Goal: Task Accomplishment & Management: Use online tool/utility

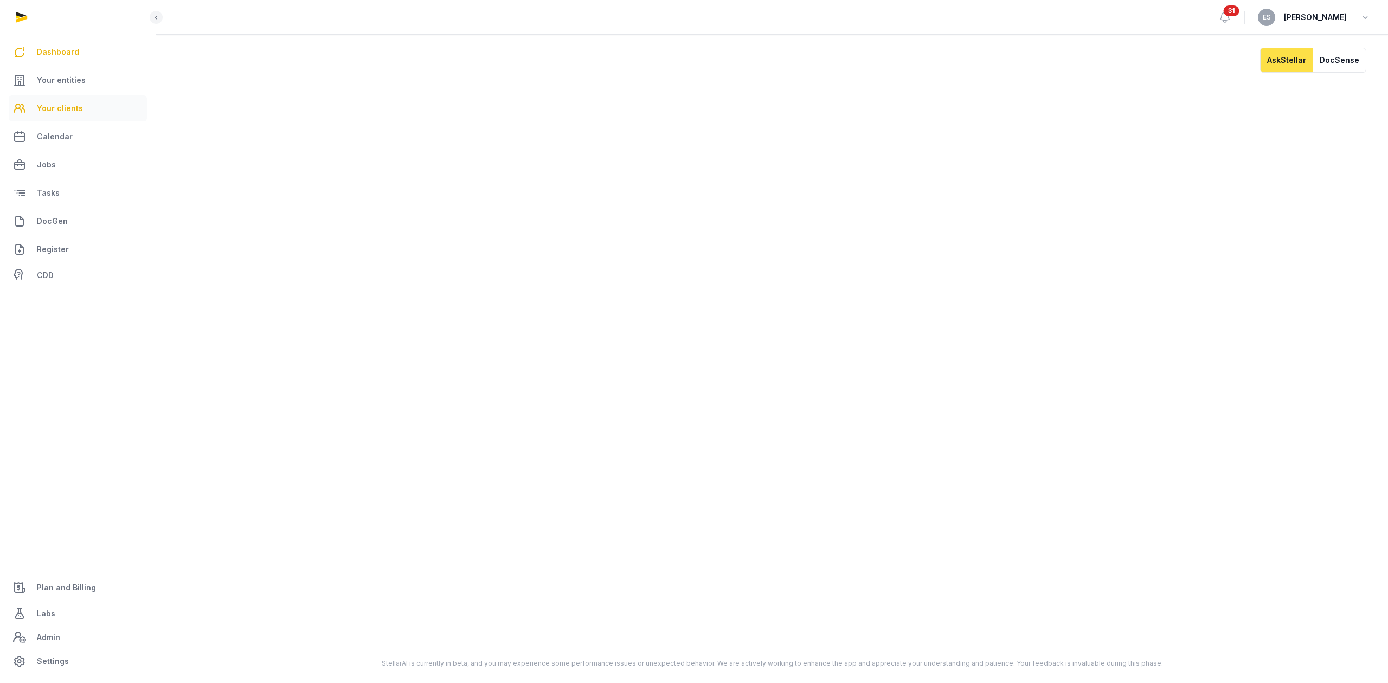
click at [73, 102] on span "Your clients" at bounding box center [60, 108] width 46 height 13
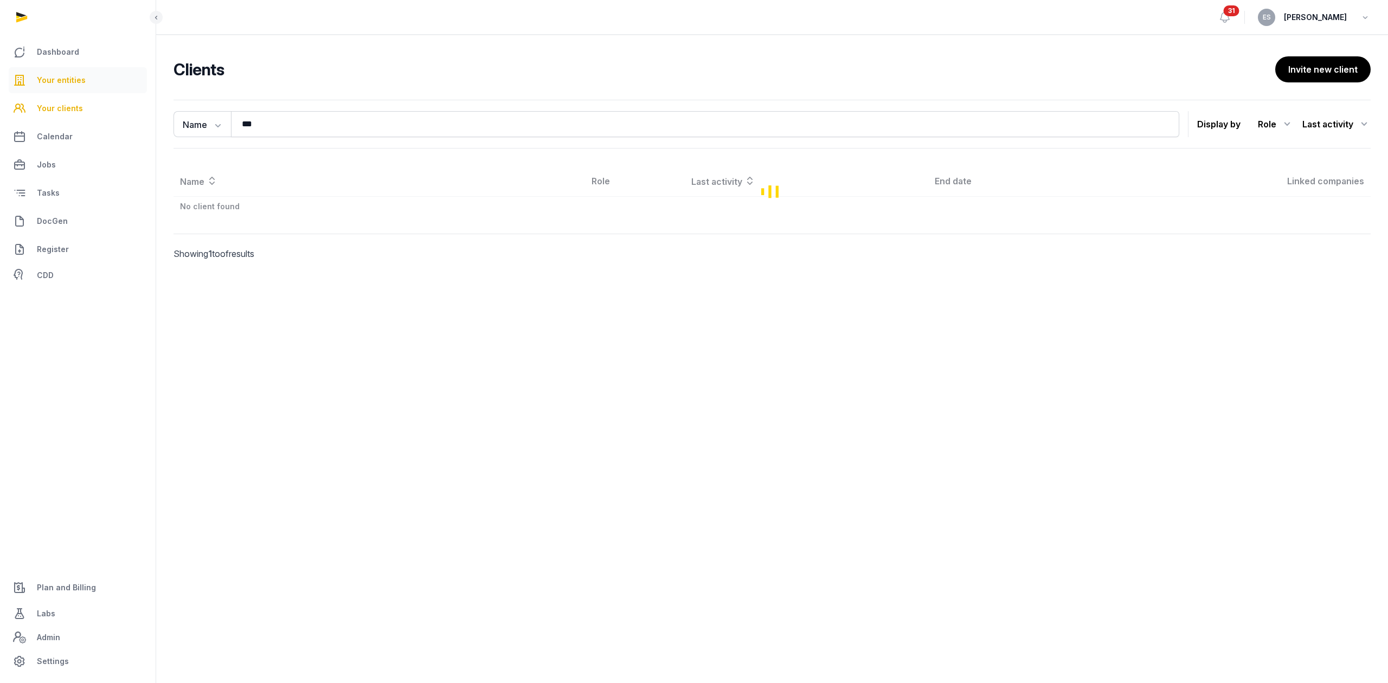
click at [85, 86] on link "Your entities" at bounding box center [78, 80] width 138 height 26
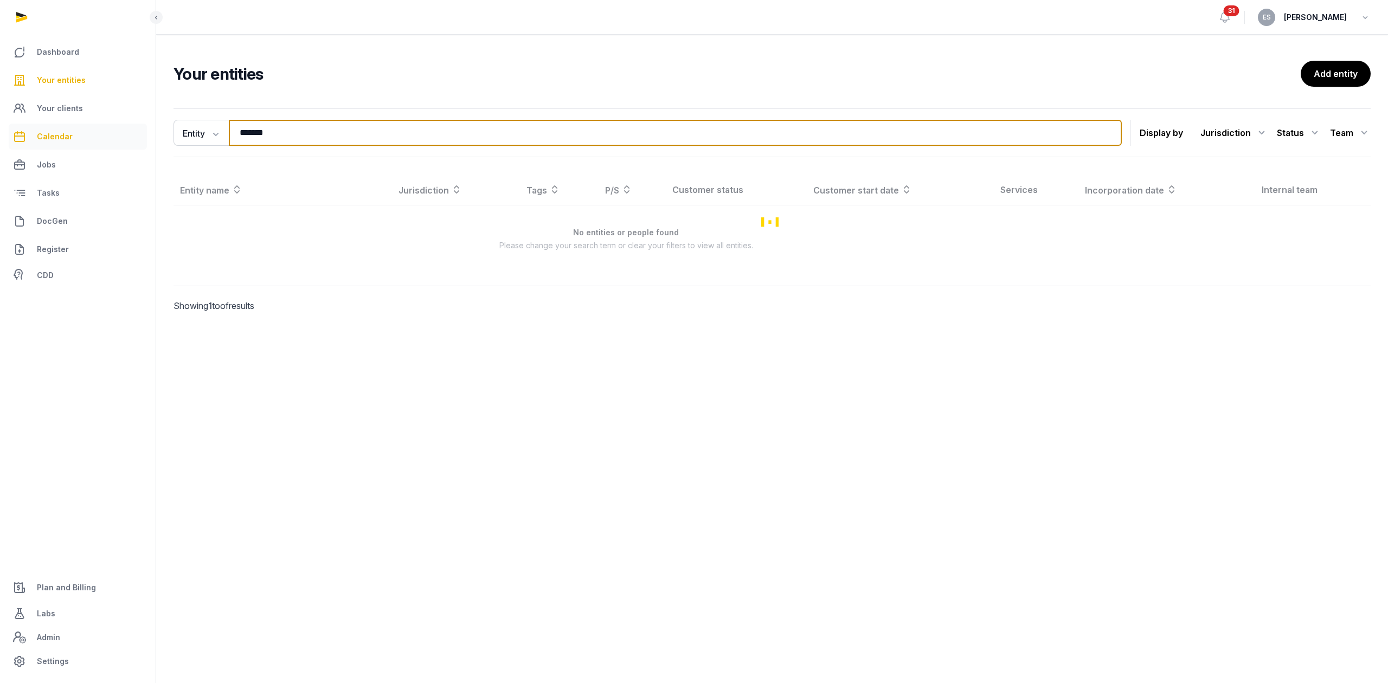
drag, startPoint x: 306, startPoint y: 128, endPoint x: 46, endPoint y: 132, distance: 260.2
click at [76, 138] on div "Dashboard Your entities Your clients Calendar Jobs Tasks DocGen Register CDD Pl…" at bounding box center [694, 341] width 1388 height 683
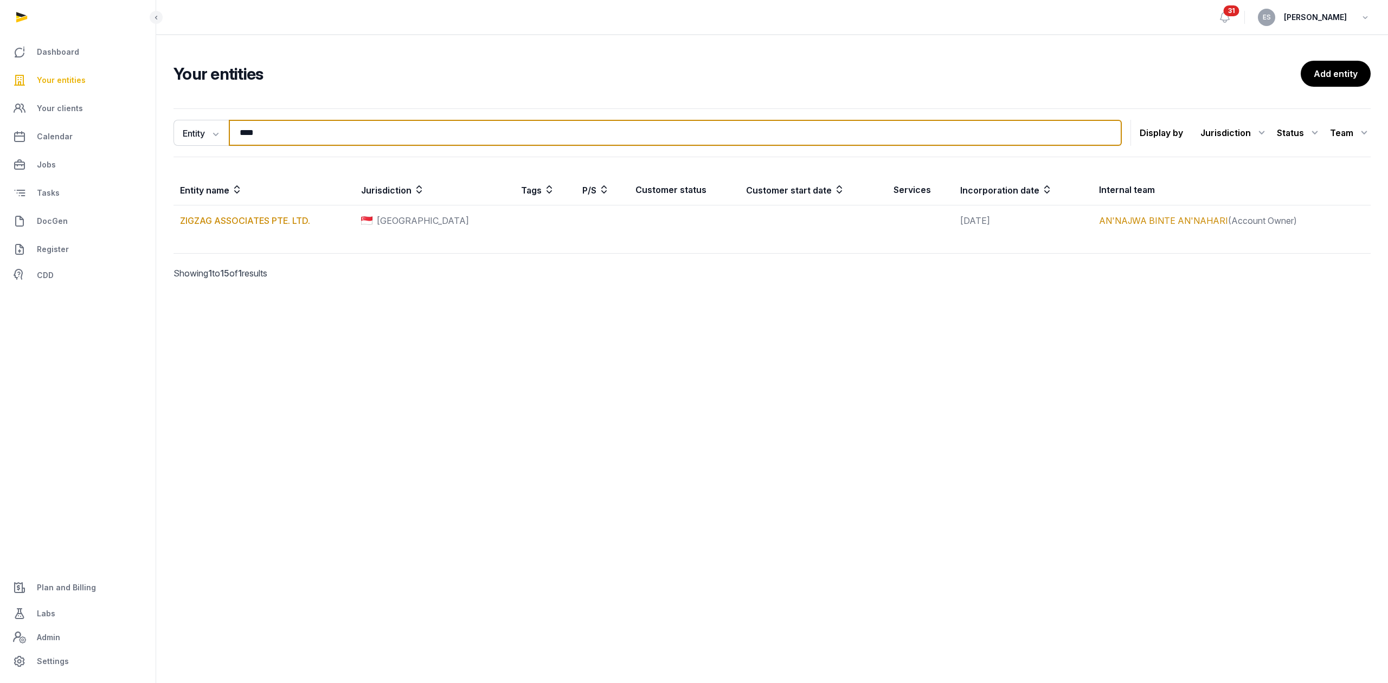
type input "******"
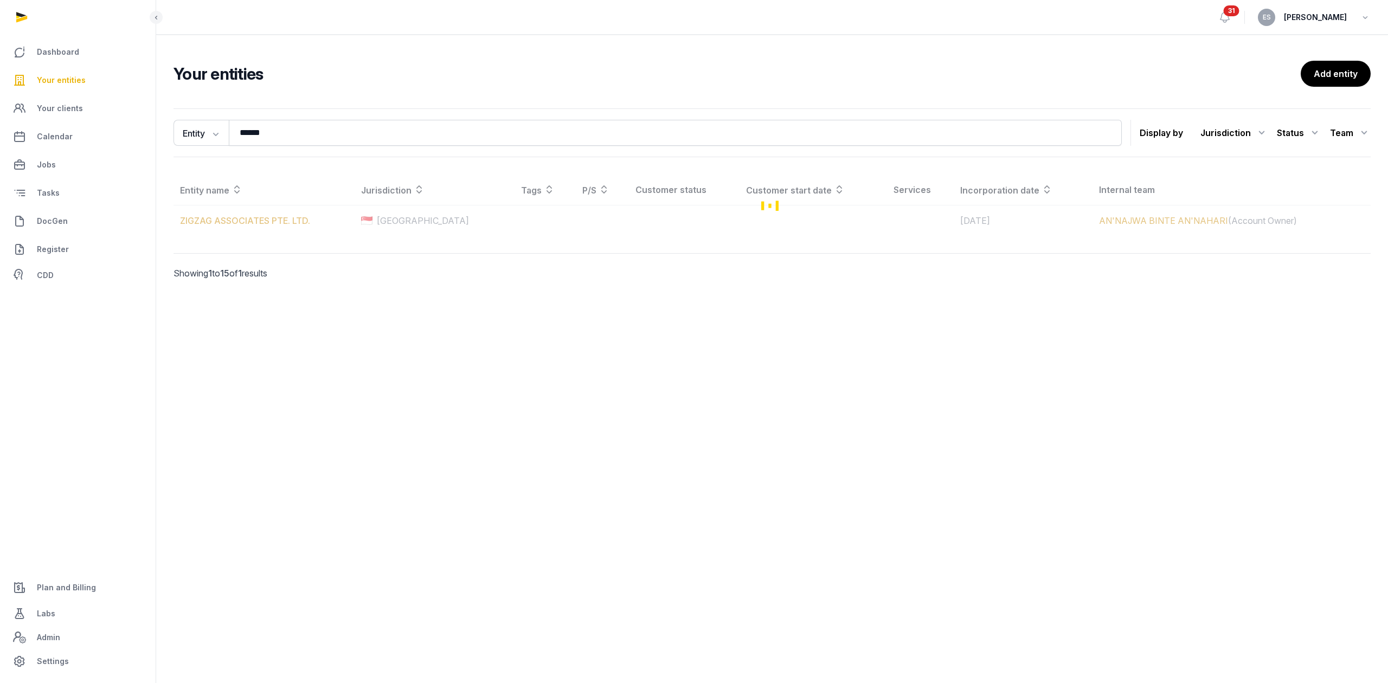
click at [270, 219] on div "Loading" at bounding box center [771, 205] width 1197 height 61
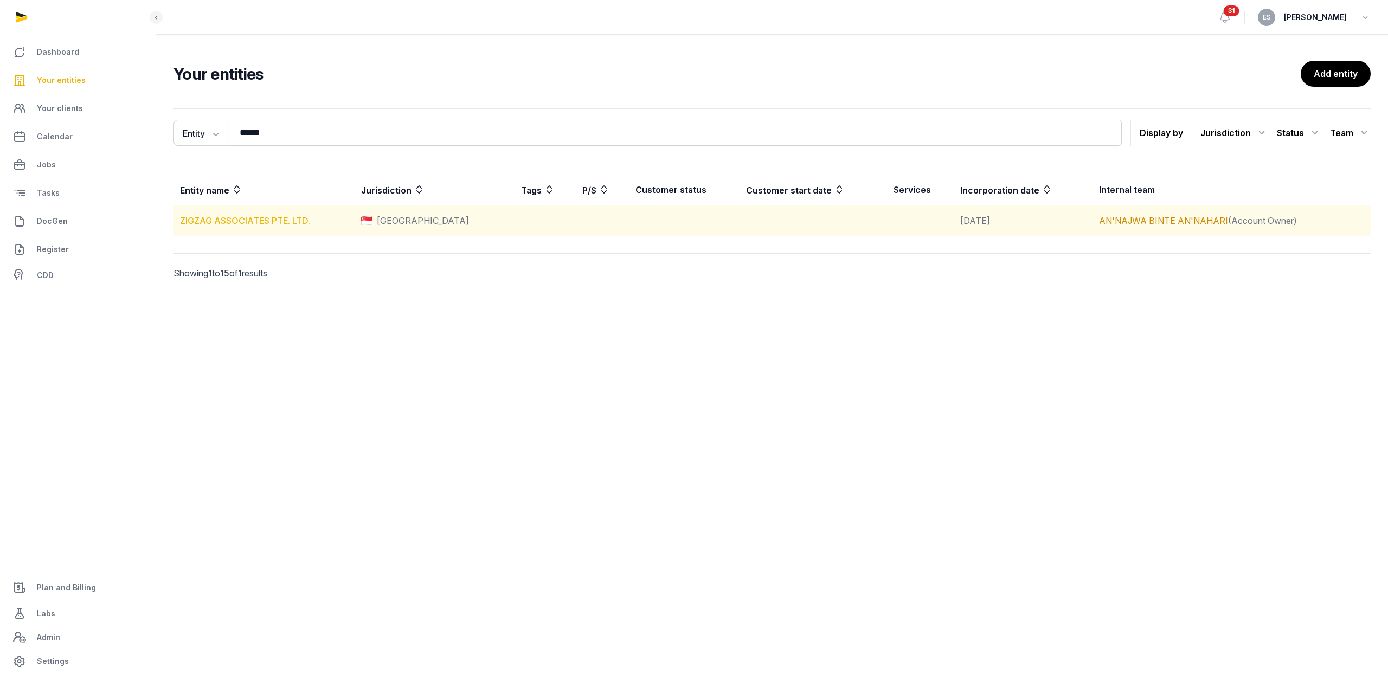
click at [250, 224] on link "ZIGZAG ASSOCIATES PTE. LTD." at bounding box center [245, 220] width 130 height 11
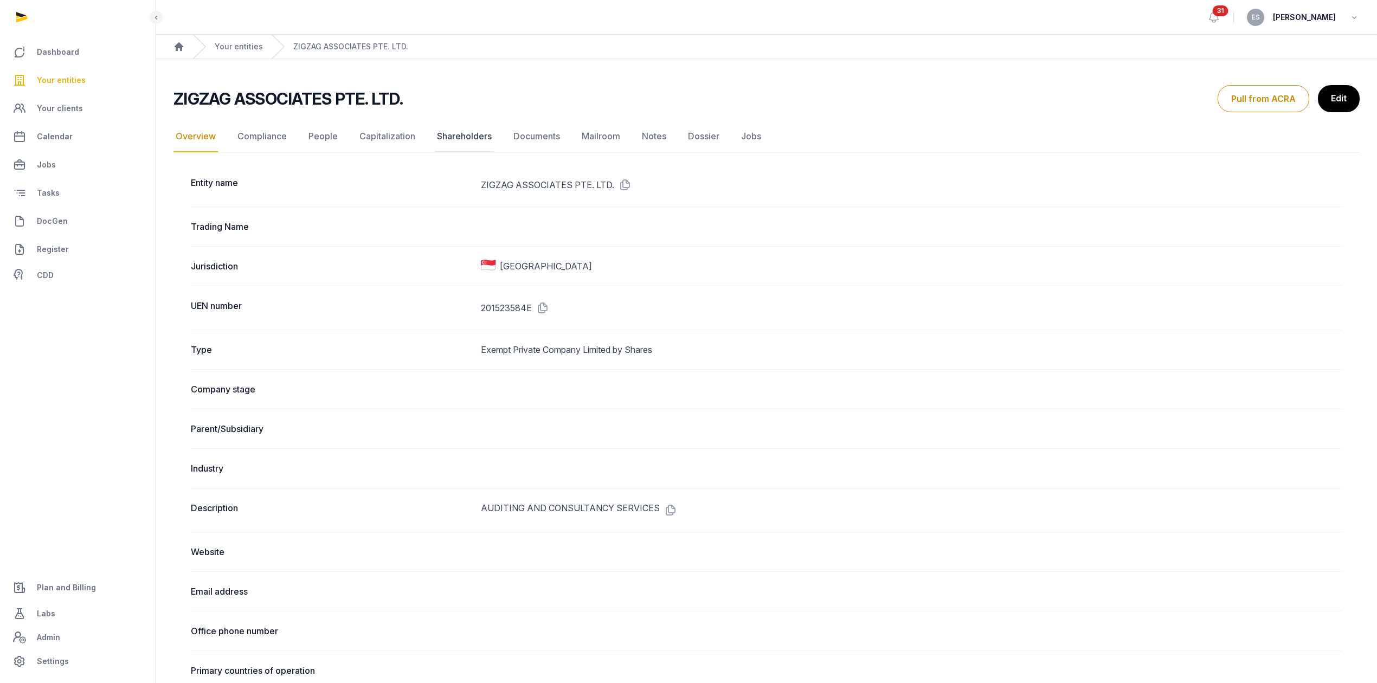
click at [448, 128] on link "Shareholders" at bounding box center [464, 136] width 59 height 31
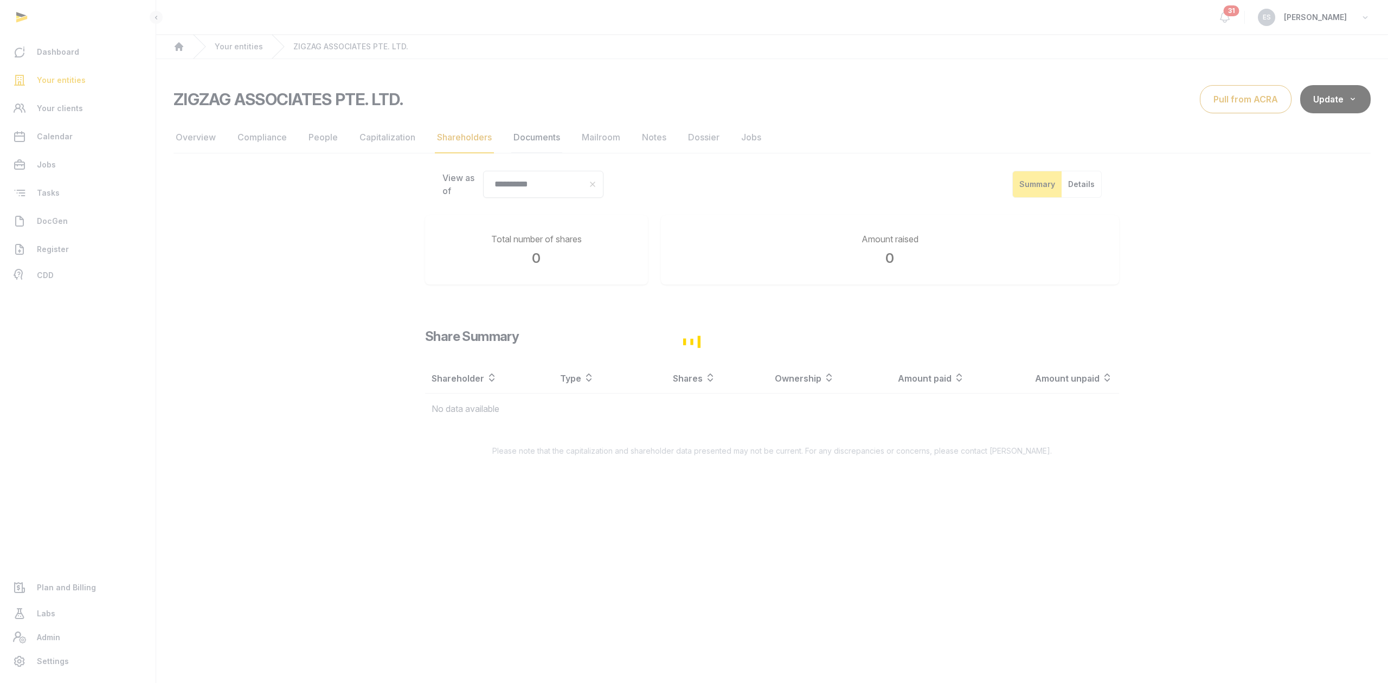
click at [521, 142] on div "**********" at bounding box center [694, 341] width 1388 height 683
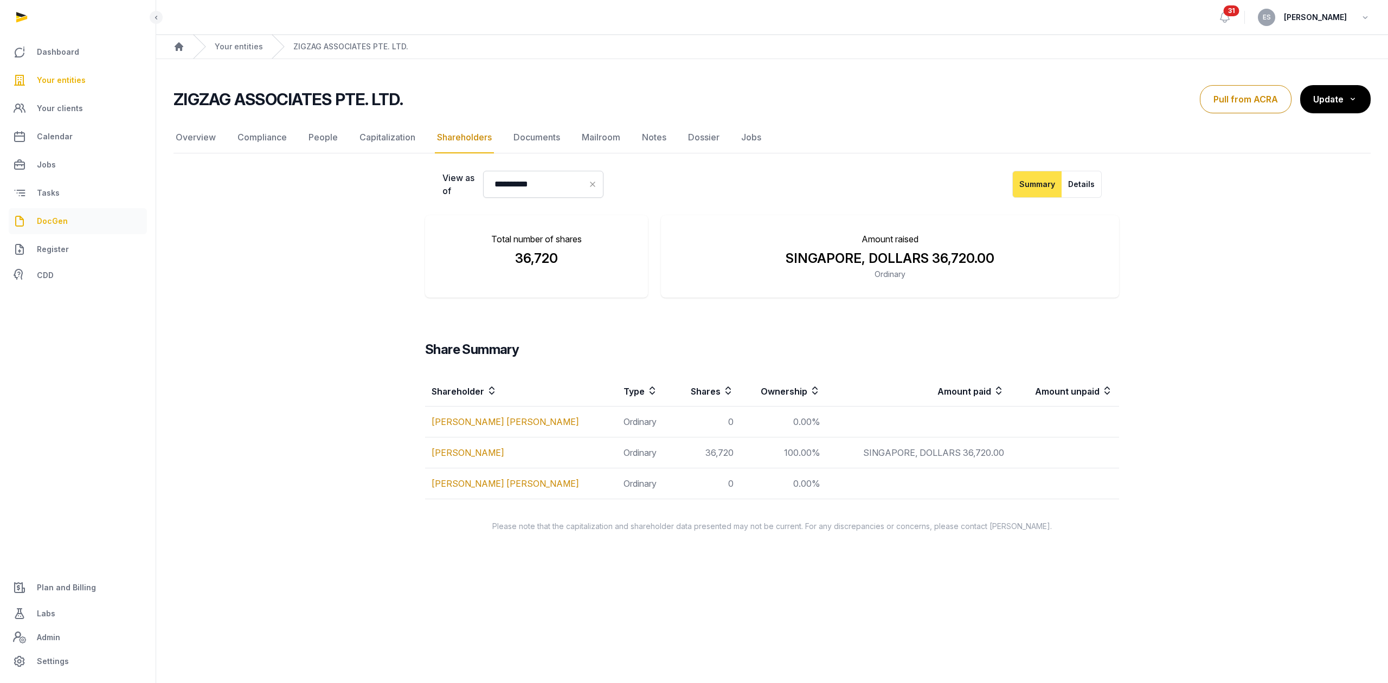
click at [75, 220] on link "DocGen" at bounding box center [78, 221] width 138 height 26
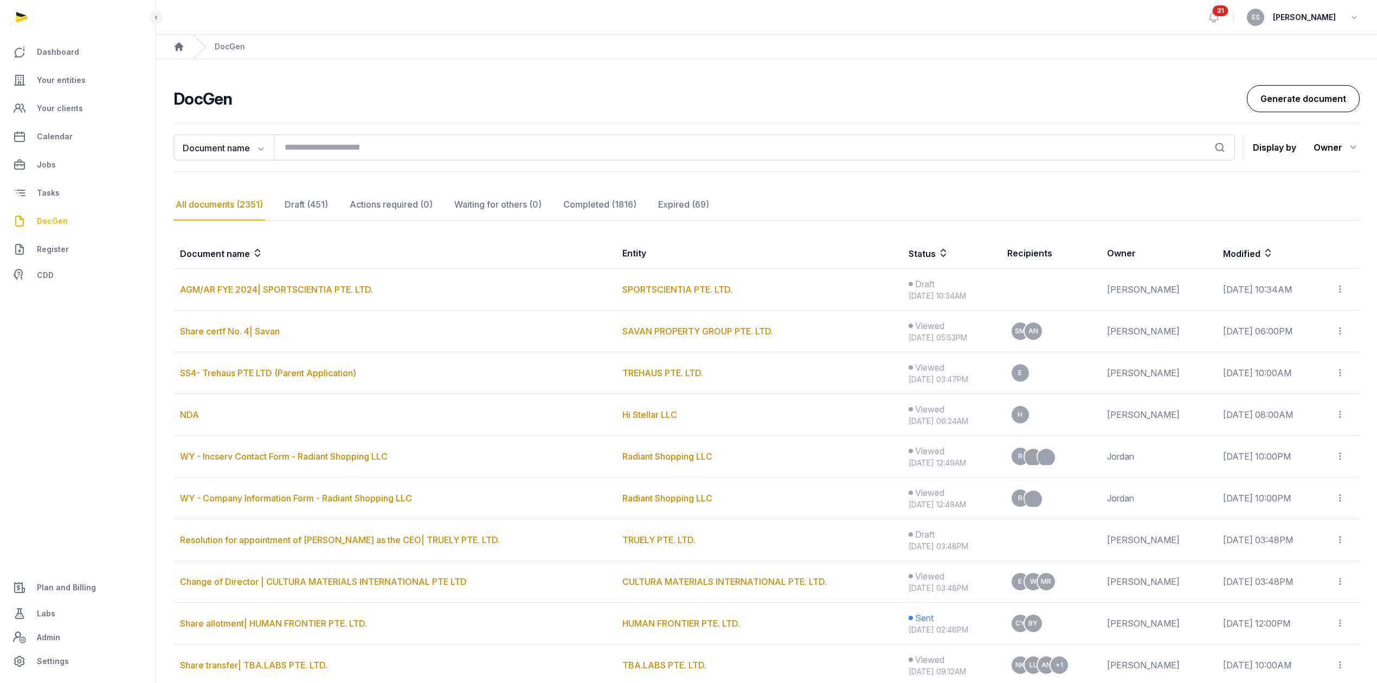
click at [1256, 105] on link "Generate document" at bounding box center [1303, 98] width 113 height 27
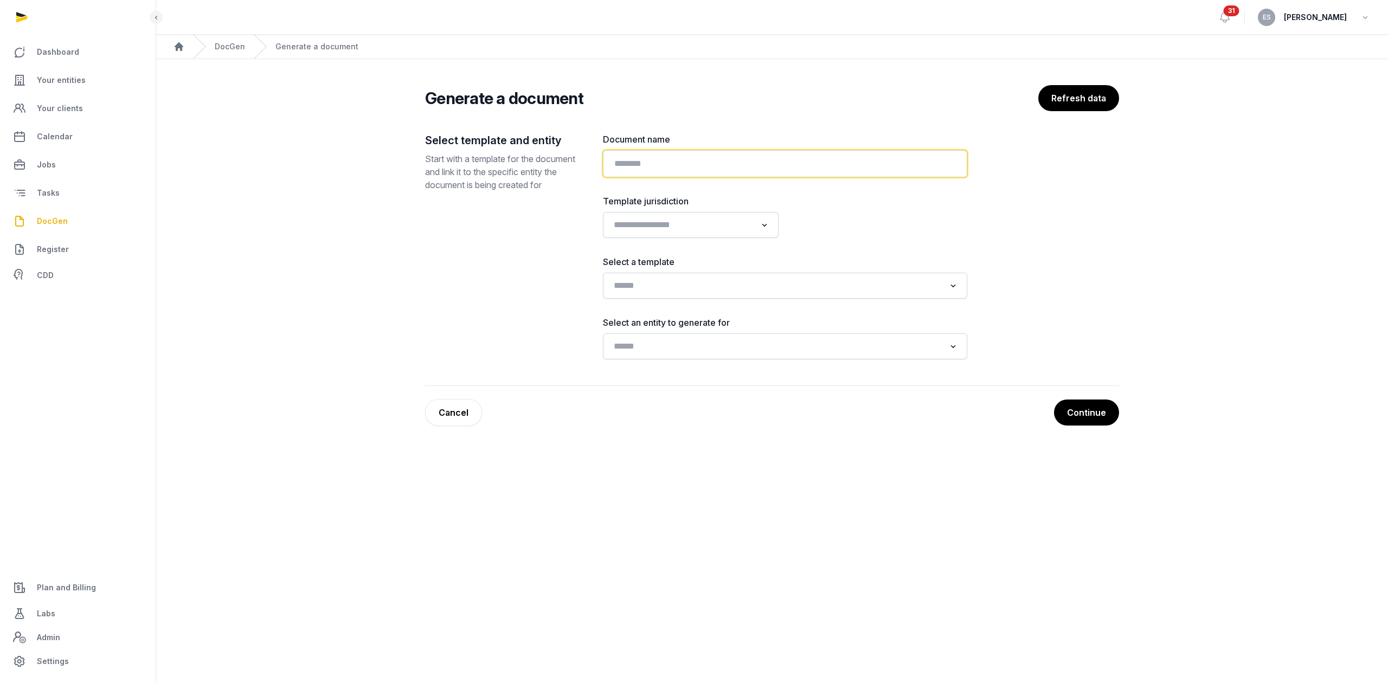
click at [681, 157] on input "text" at bounding box center [785, 163] width 364 height 27
type input "**********"
click at [647, 220] on input "Search for option" at bounding box center [682, 224] width 147 height 15
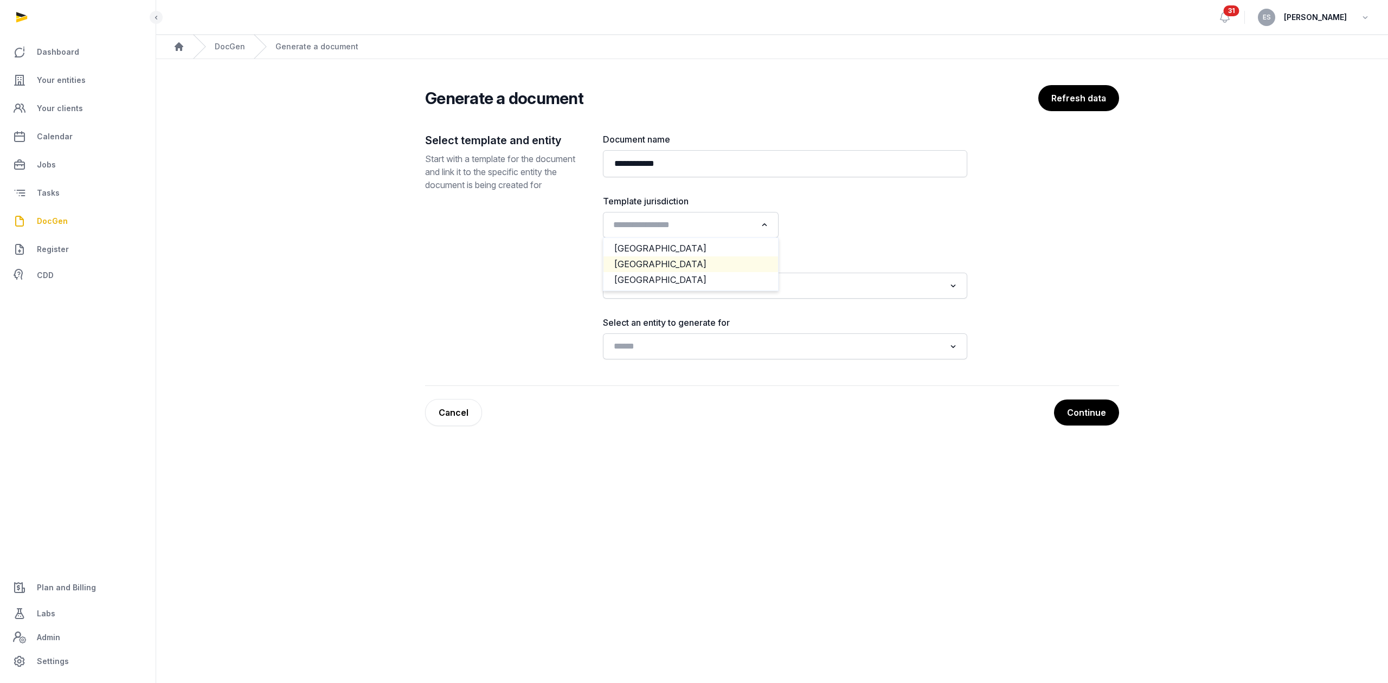
click at [631, 268] on li "[GEOGRAPHIC_DATA]" at bounding box center [690, 264] width 175 height 16
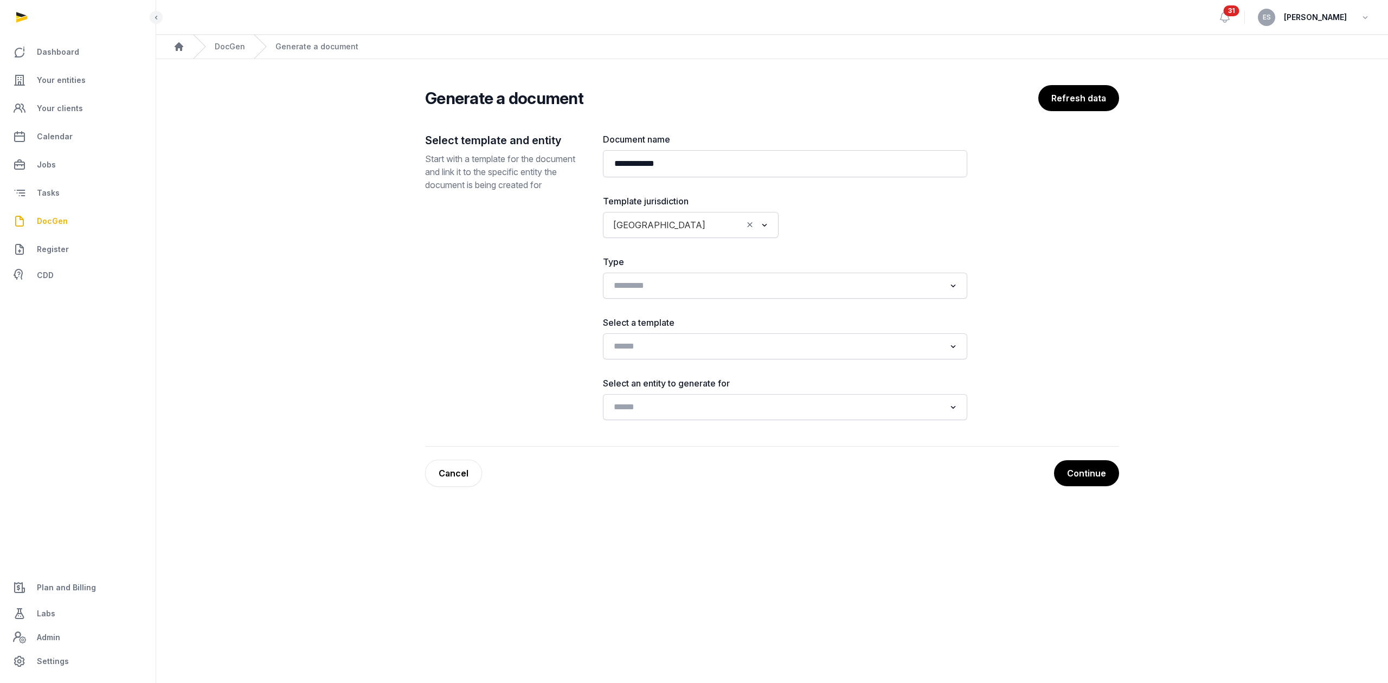
click at [490, 297] on div "Select template and entity Start with a template for the document and link it t…" at bounding box center [505, 276] width 160 height 287
click at [716, 295] on div "Loading..." at bounding box center [784, 286] width 353 height 20
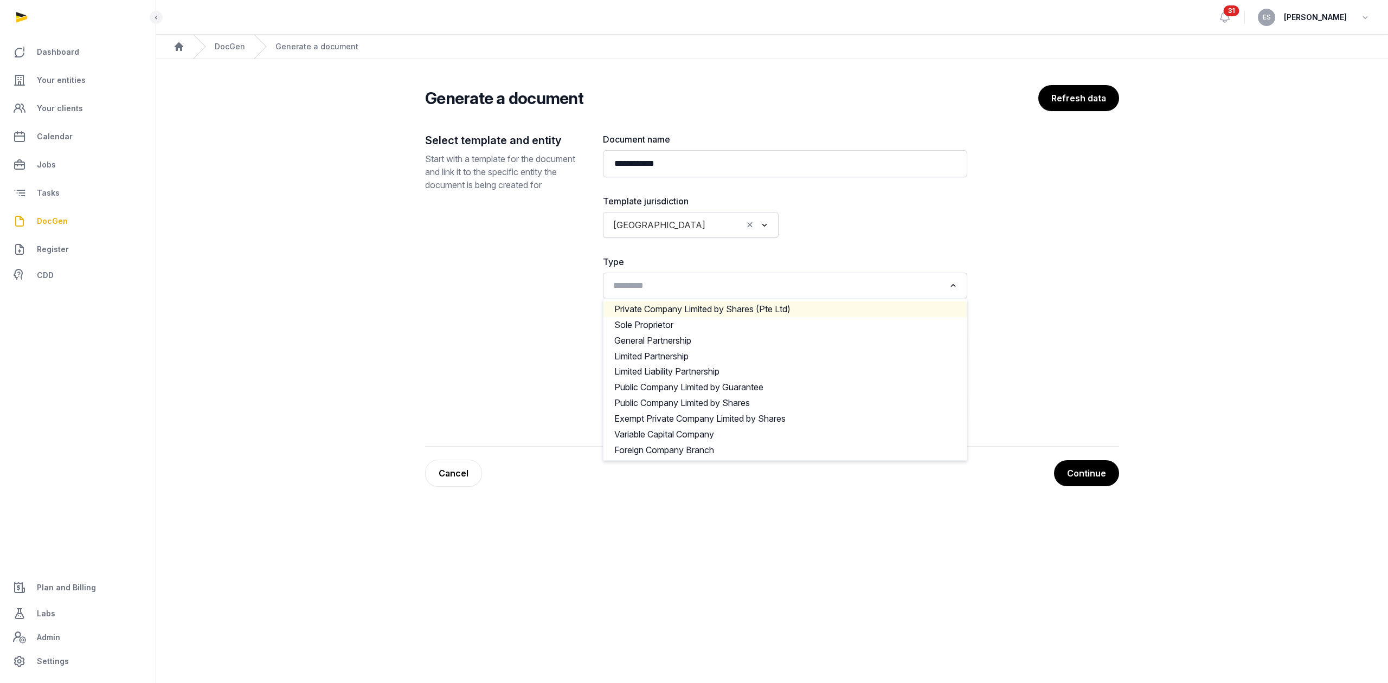
click at [738, 311] on li "Private Company Limited by Shares (Pte Ltd)" at bounding box center [784, 309] width 363 height 16
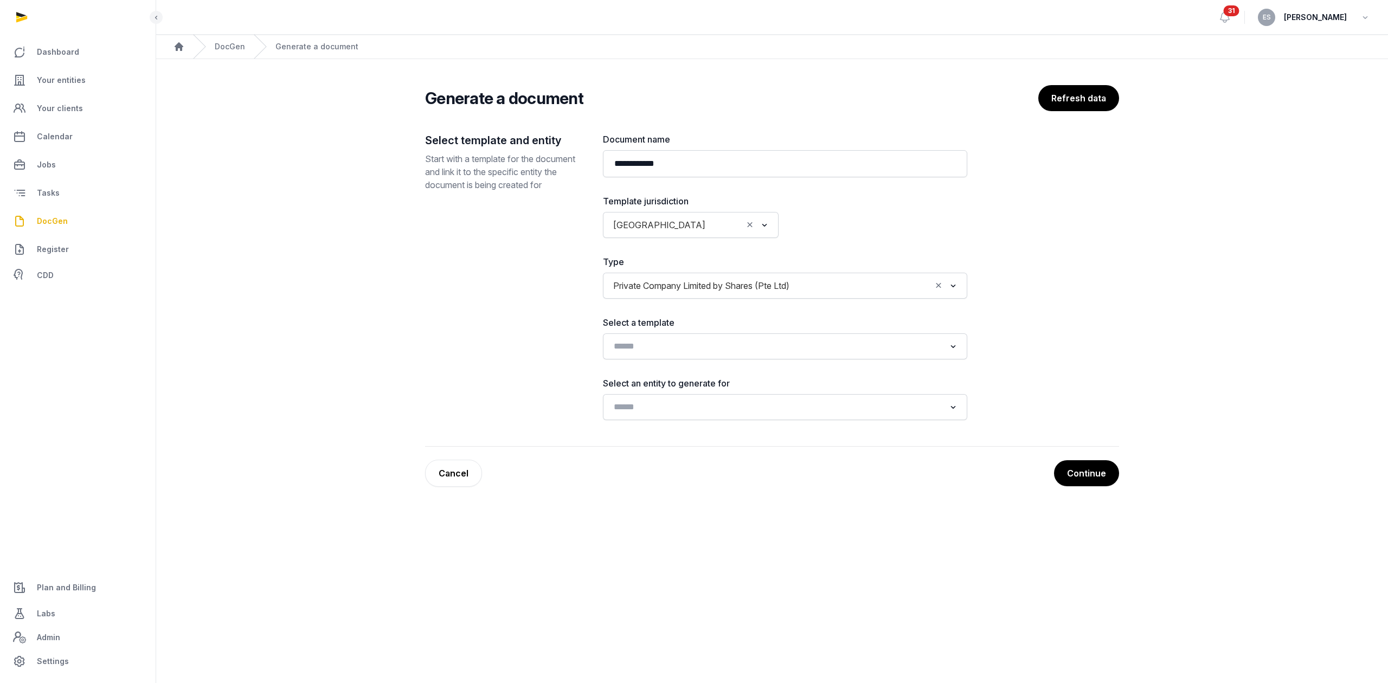
click at [471, 330] on div "Select template and entity Start with a template for the document and link it t…" at bounding box center [505, 276] width 160 height 287
click at [733, 345] on input "Search for option" at bounding box center [777, 346] width 336 height 15
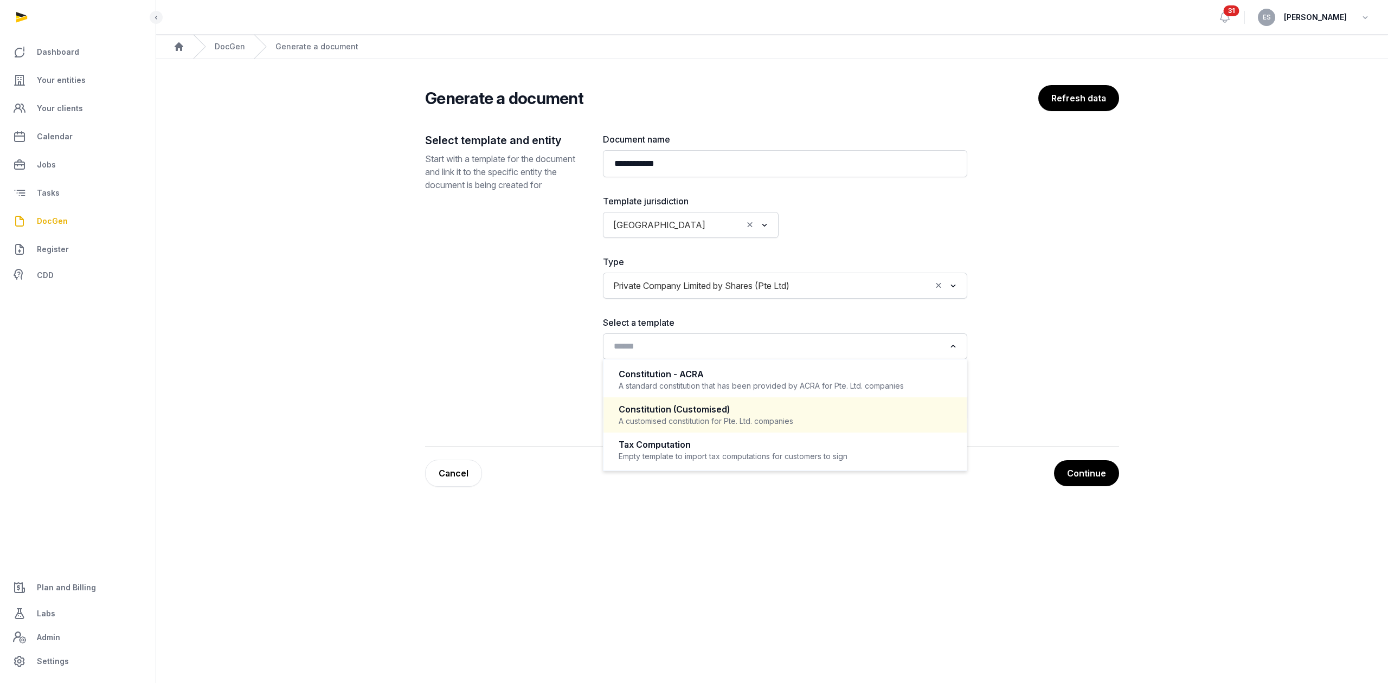
click at [442, 398] on div "Select template and entity Start with a template for the document and link it t…" at bounding box center [505, 276] width 160 height 287
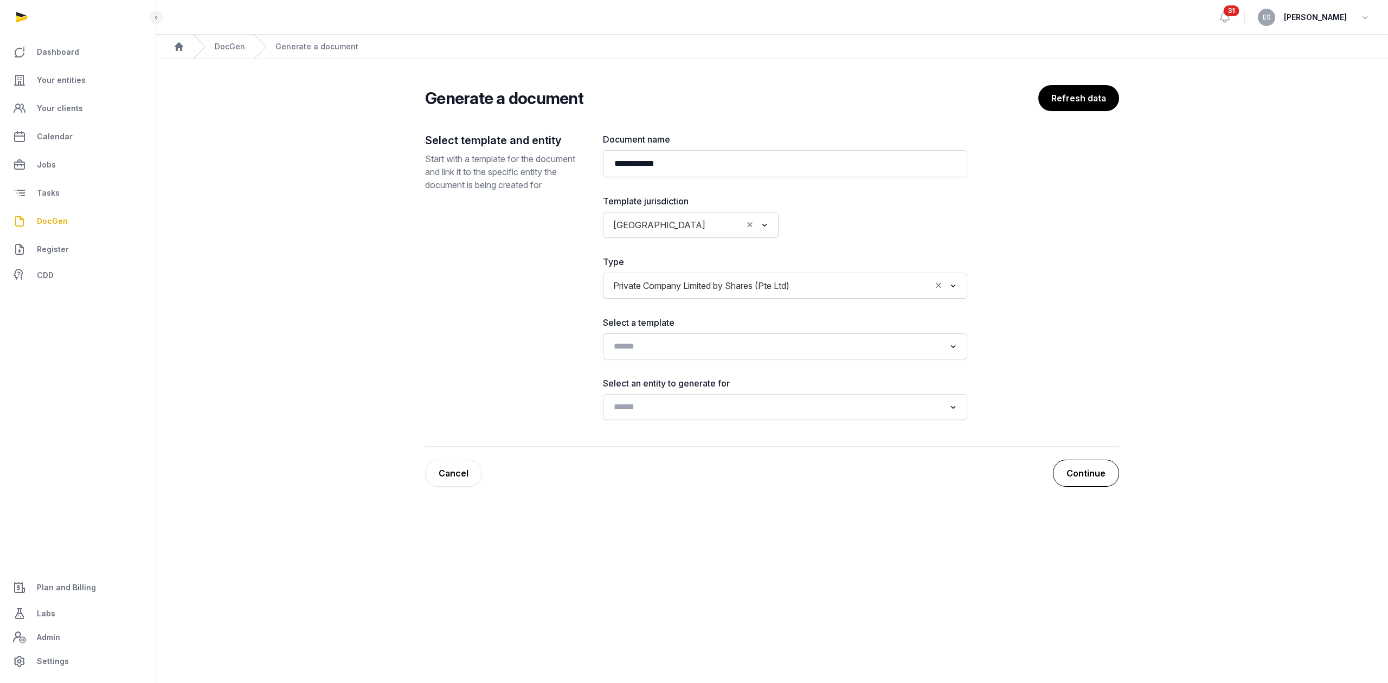
click at [1085, 478] on button "Continue" at bounding box center [1086, 473] width 66 height 27
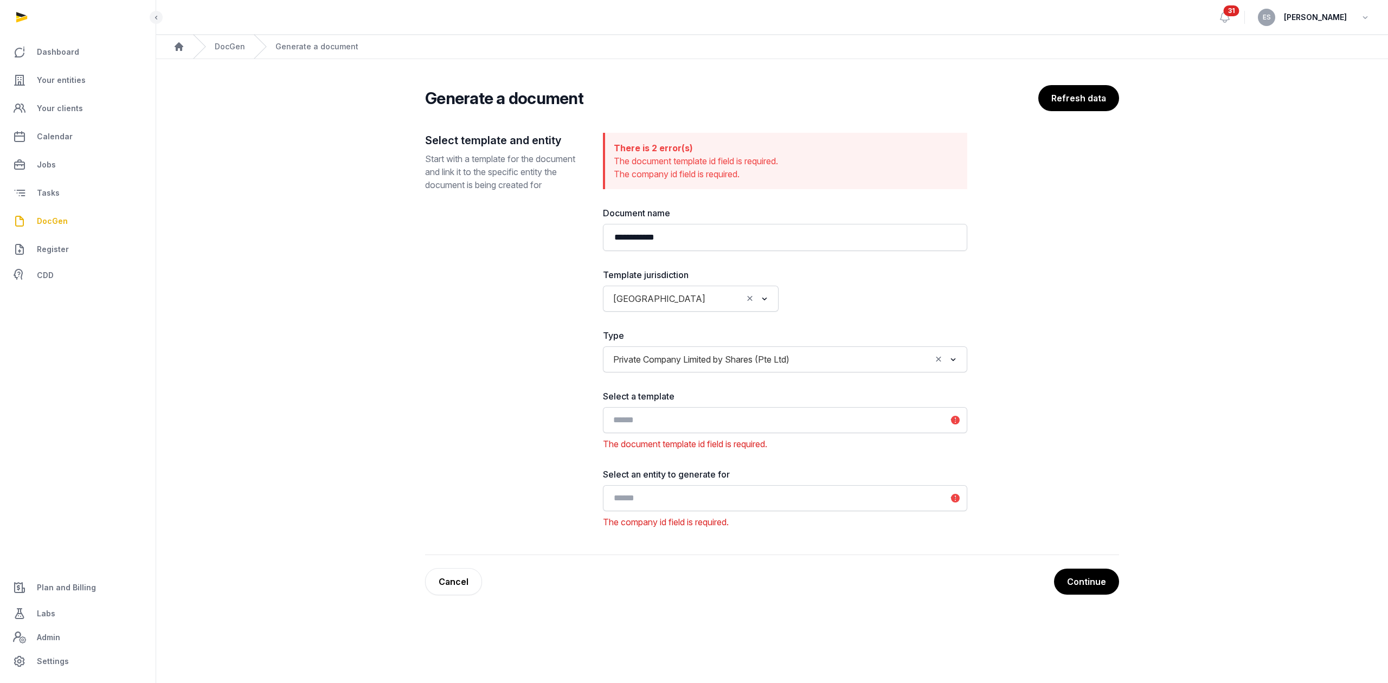
click at [681, 424] on input "Search for option" at bounding box center [777, 420] width 336 height 15
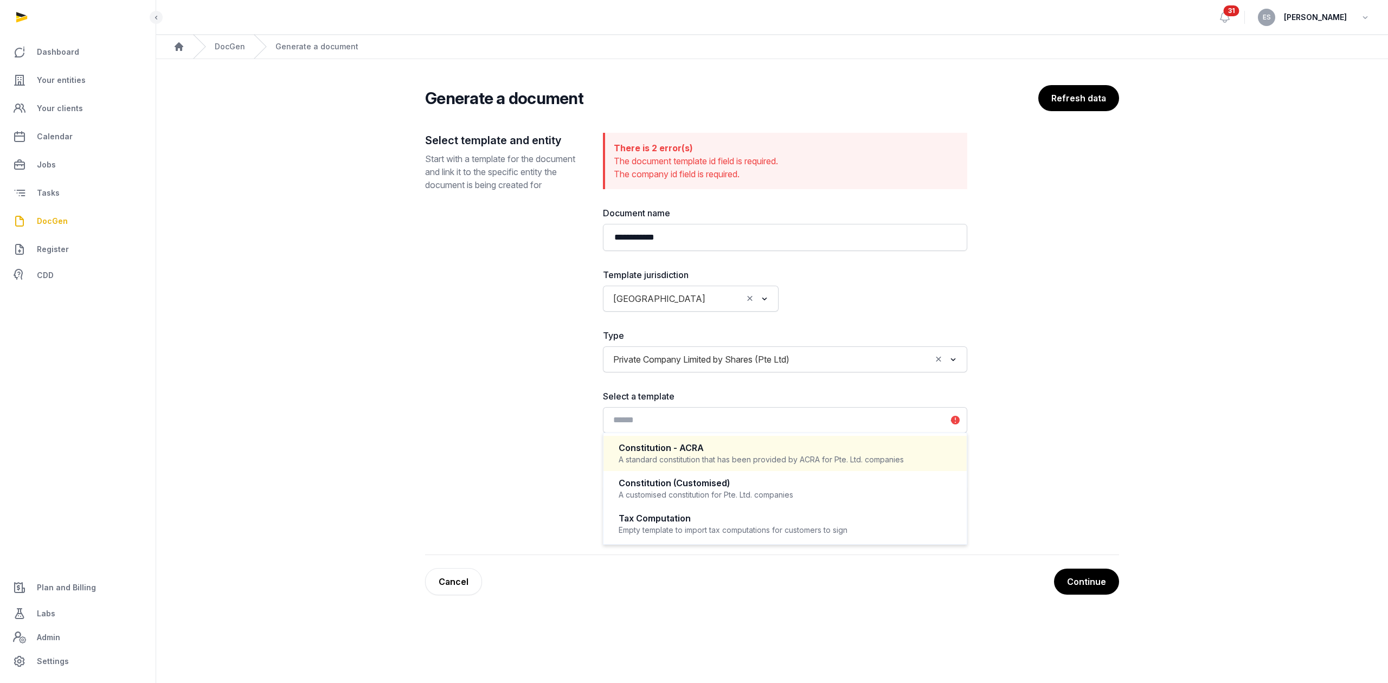
click at [660, 463] on div "A standard constitution that has been provided by ACRA for Pte. Ltd. companies" at bounding box center [784, 459] width 333 height 11
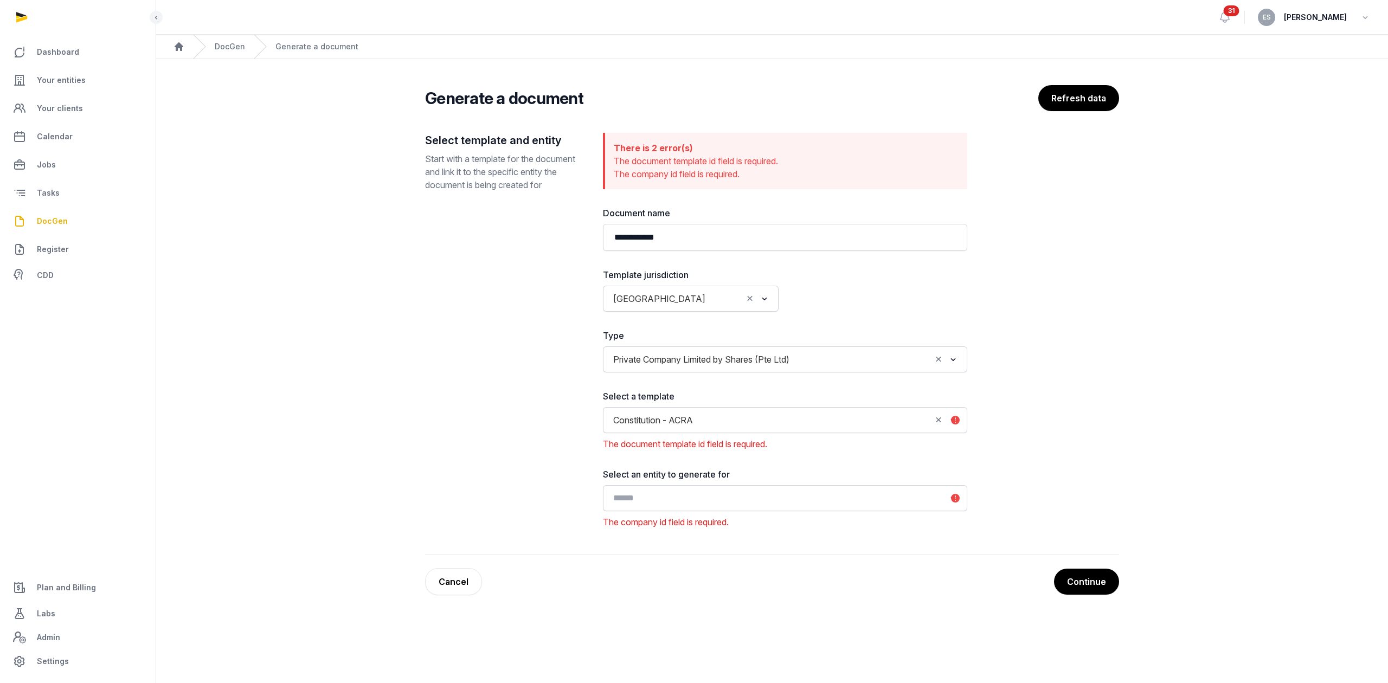
click at [659, 493] on input "Search for option" at bounding box center [777, 498] width 336 height 15
type input "*"
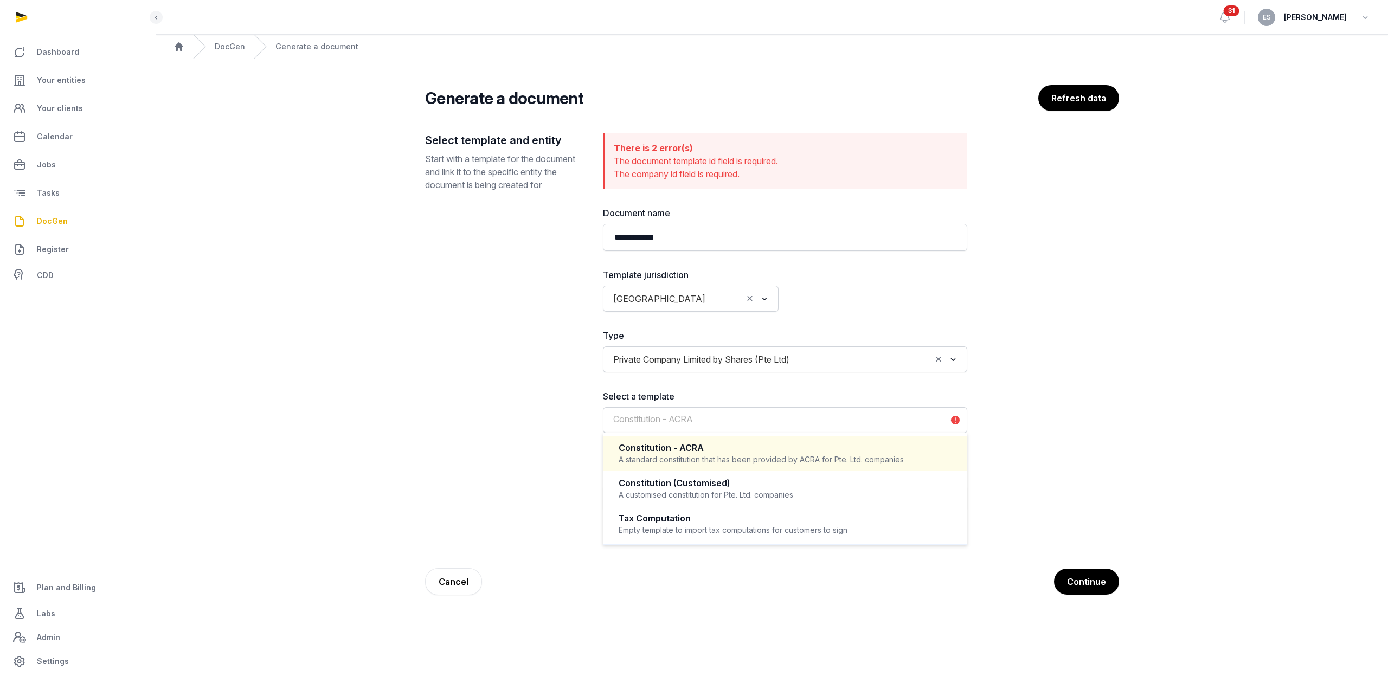
drag, startPoint x: 730, startPoint y: 421, endPoint x: 481, endPoint y: 433, distance: 248.5
click at [481, 433] on div "**********" at bounding box center [772, 344] width 694 height 422
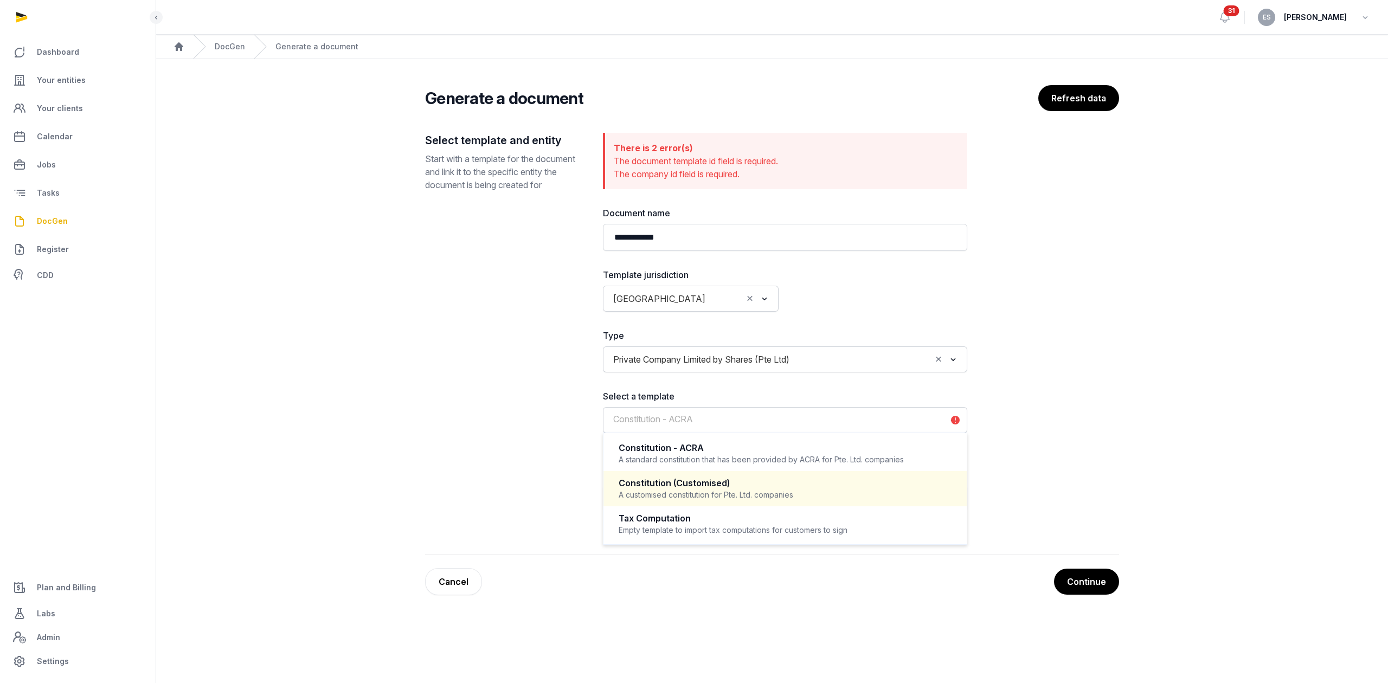
click at [685, 492] on div "A customised constitution for Pte. Ltd. companies" at bounding box center [784, 494] width 333 height 11
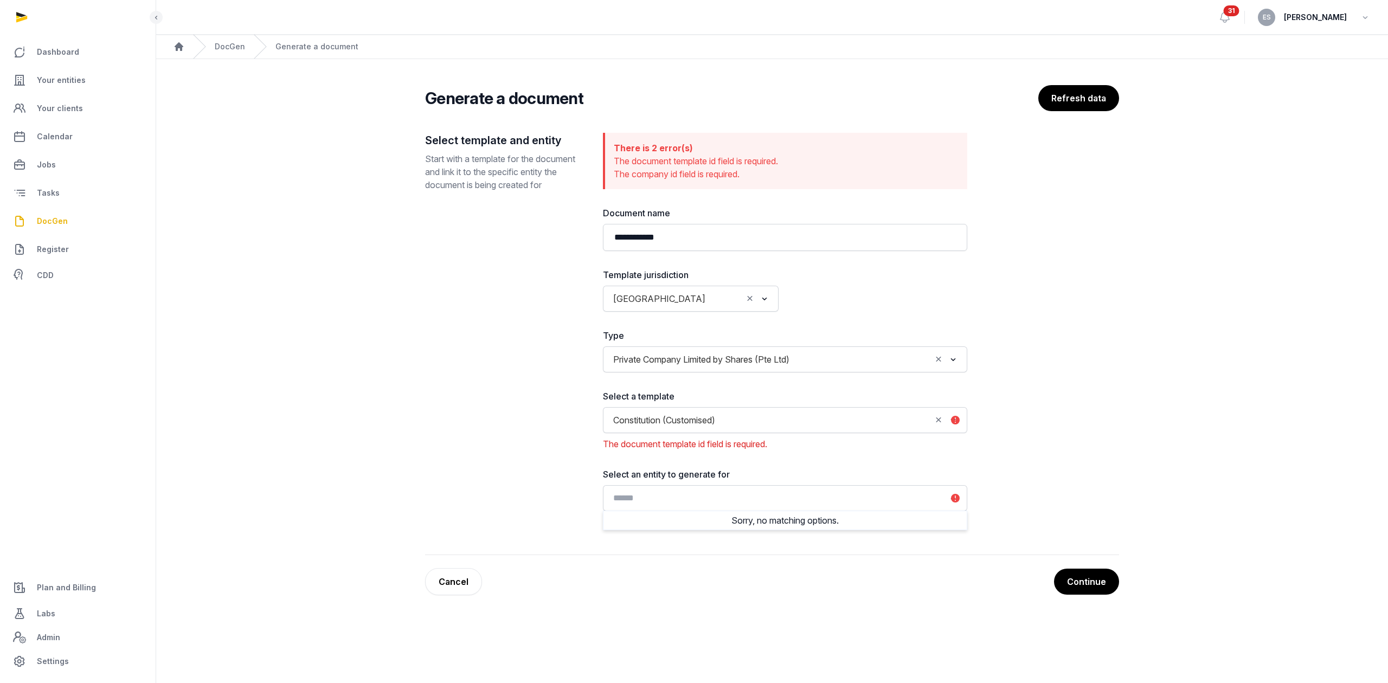
drag, startPoint x: 707, startPoint y: 497, endPoint x: 607, endPoint y: 499, distance: 99.8
click at [636, 498] on input "Search for option" at bounding box center [777, 498] width 336 height 15
type input "***"
click at [88, 80] on link "Your entities" at bounding box center [78, 80] width 138 height 26
